Goal: Communication & Community: Answer question/provide support

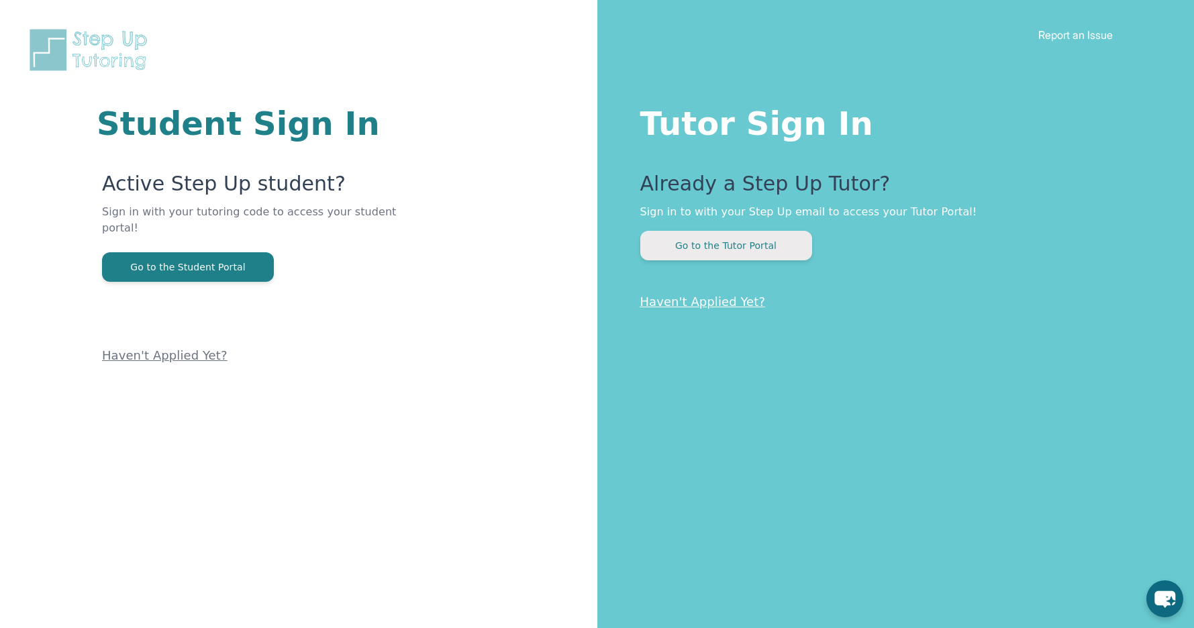
click at [761, 255] on button "Go to the Tutor Portal" at bounding box center [726, 246] width 172 height 30
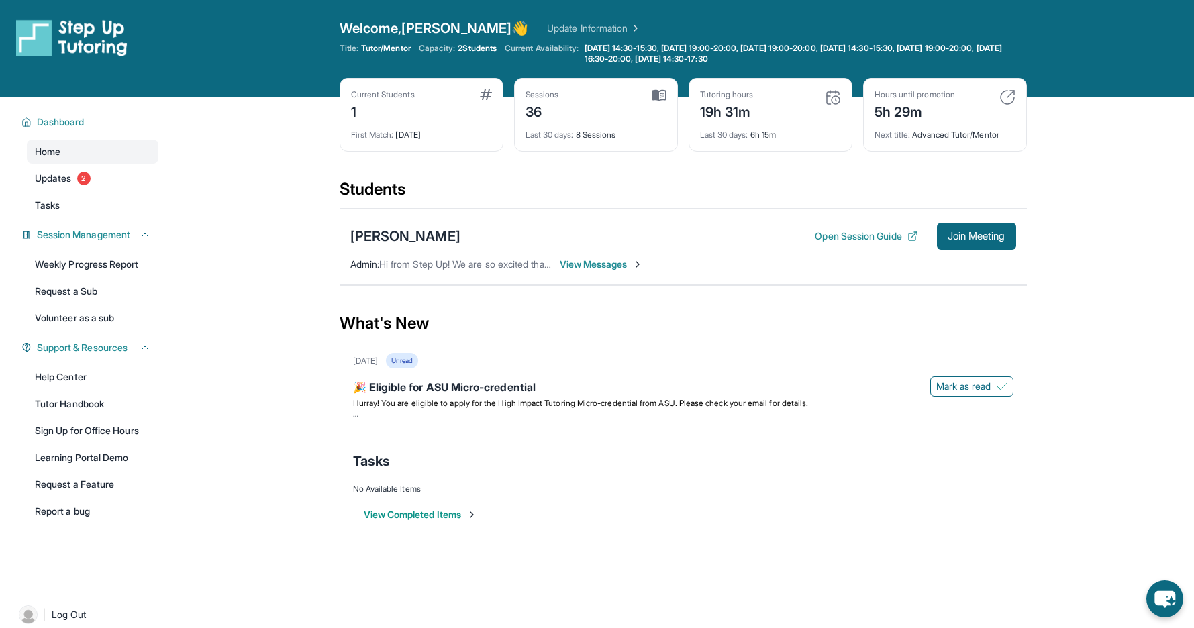
click at [596, 263] on span "View Messages" at bounding box center [602, 264] width 84 height 13
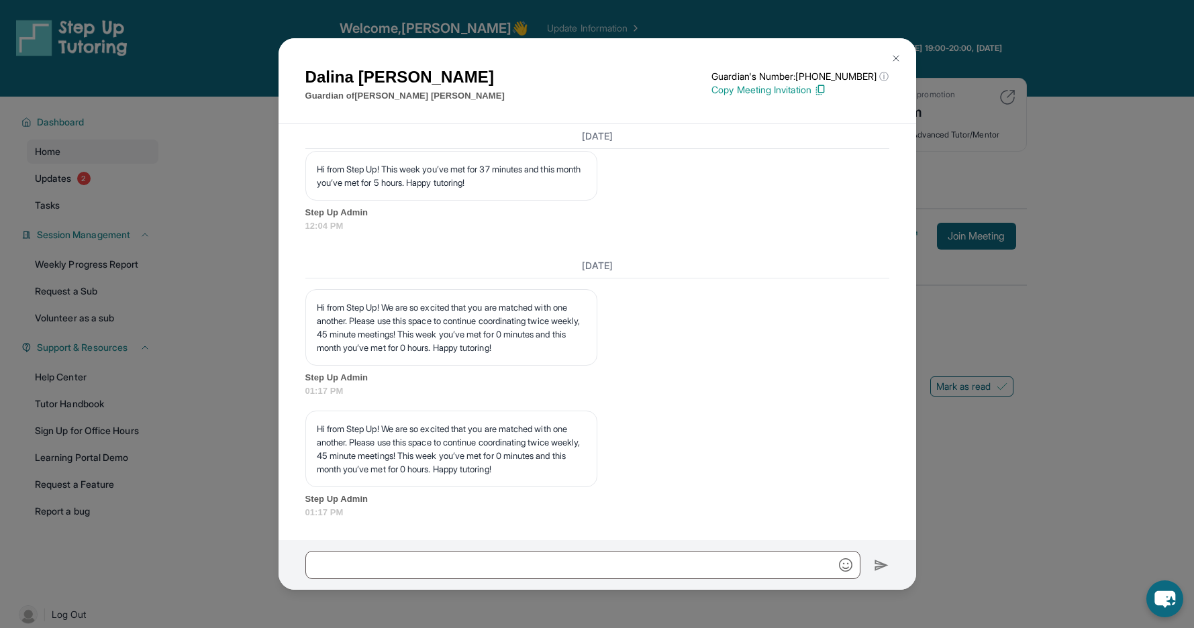
scroll to position [23024, 0]
click at [407, 454] on p "Hi from Step Up! We are so excited that you are matched with one another. Pleas…" at bounding box center [451, 449] width 269 height 54
click at [483, 452] on p "Hi from Step Up! We are so excited that you are matched with one another. Pleas…" at bounding box center [451, 449] width 269 height 54
click at [894, 59] on img at bounding box center [895, 58] width 11 height 11
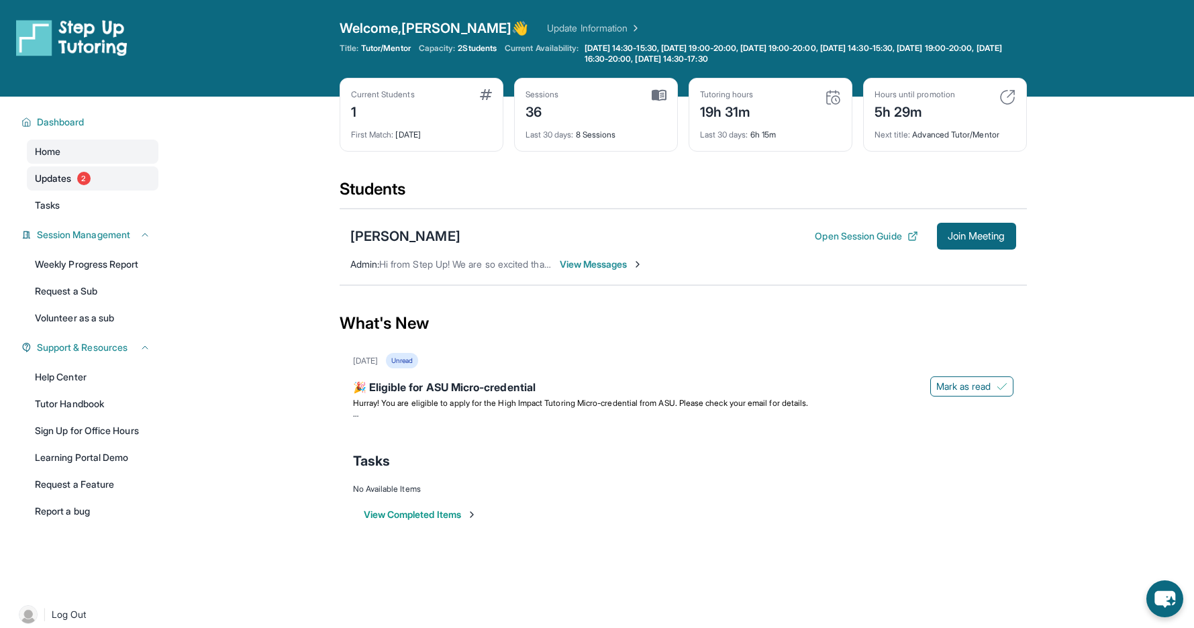
click at [111, 180] on link "Updates 2" at bounding box center [92, 178] width 131 height 24
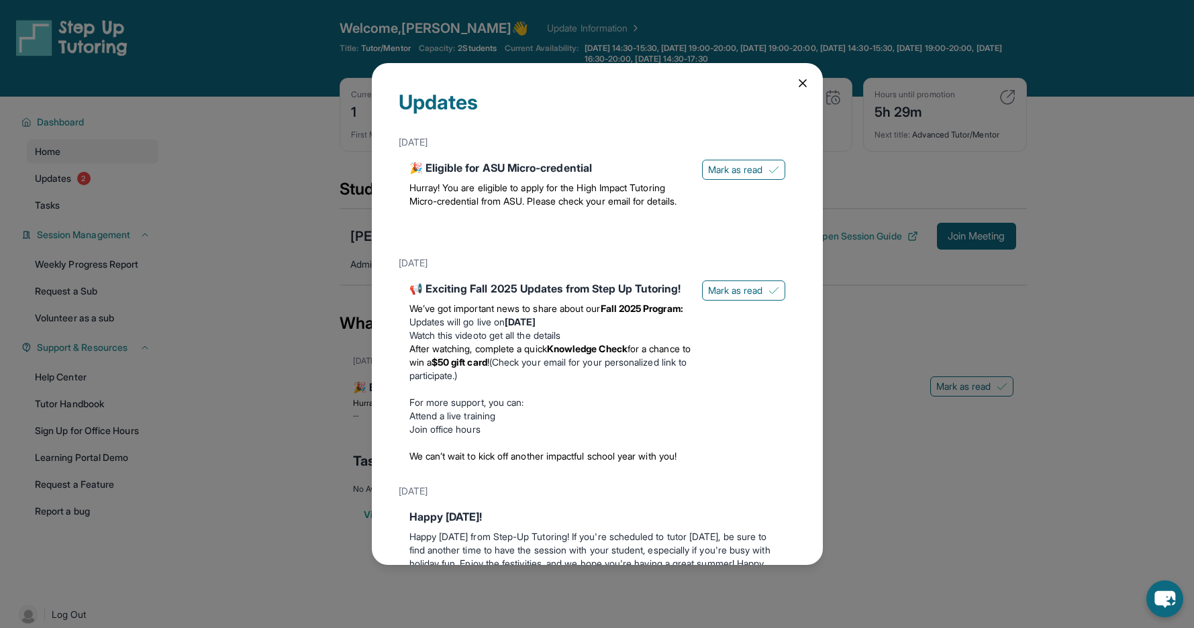
click at [295, 276] on div "Updates [DATE] 🎉 Eligible for ASU Micro-credential Hurray! You are eligible to …" at bounding box center [597, 314] width 1194 height 628
